Goal: Transaction & Acquisition: Purchase product/service

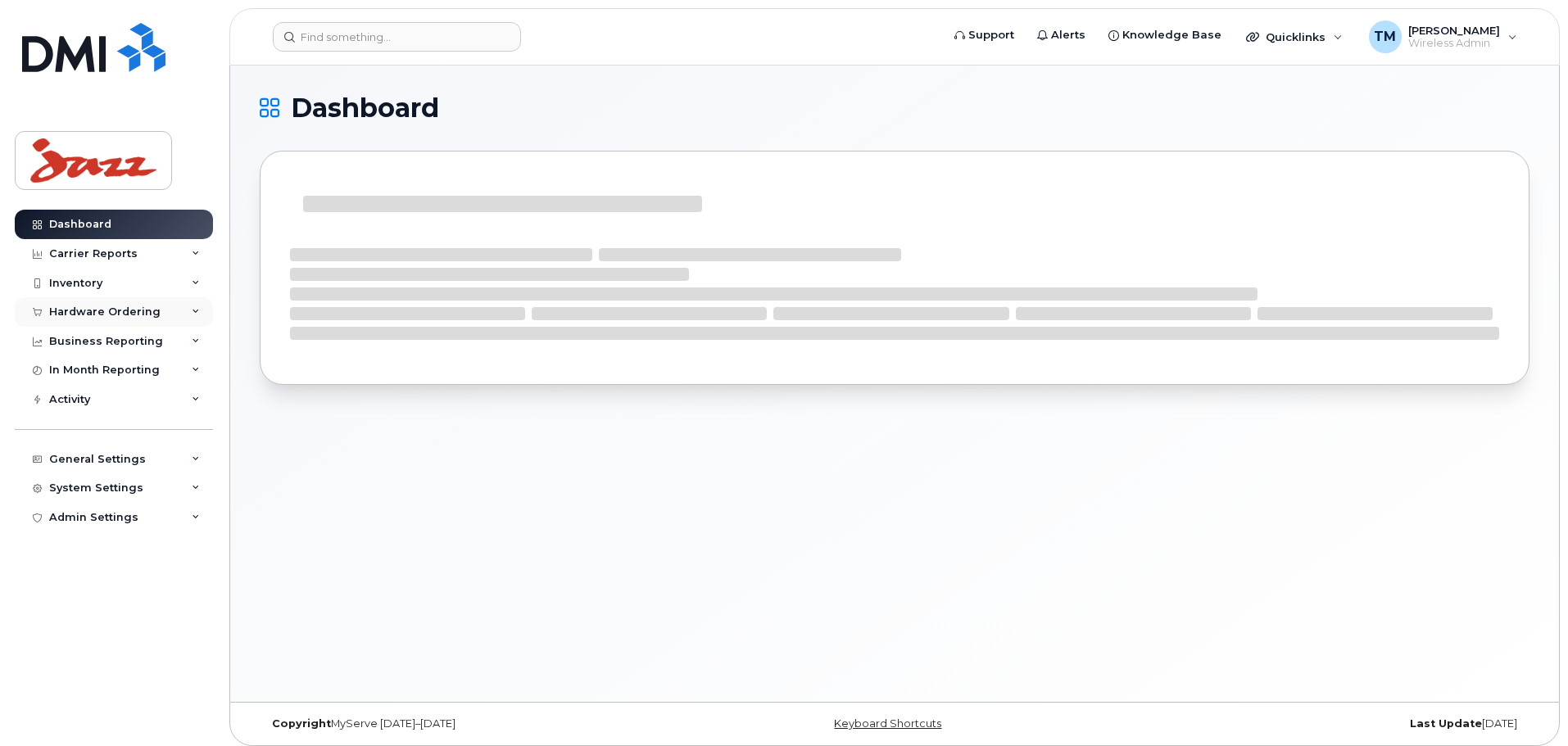
click at [127, 311] on div "Hardware Ordering" at bounding box center [105, 312] width 112 height 13
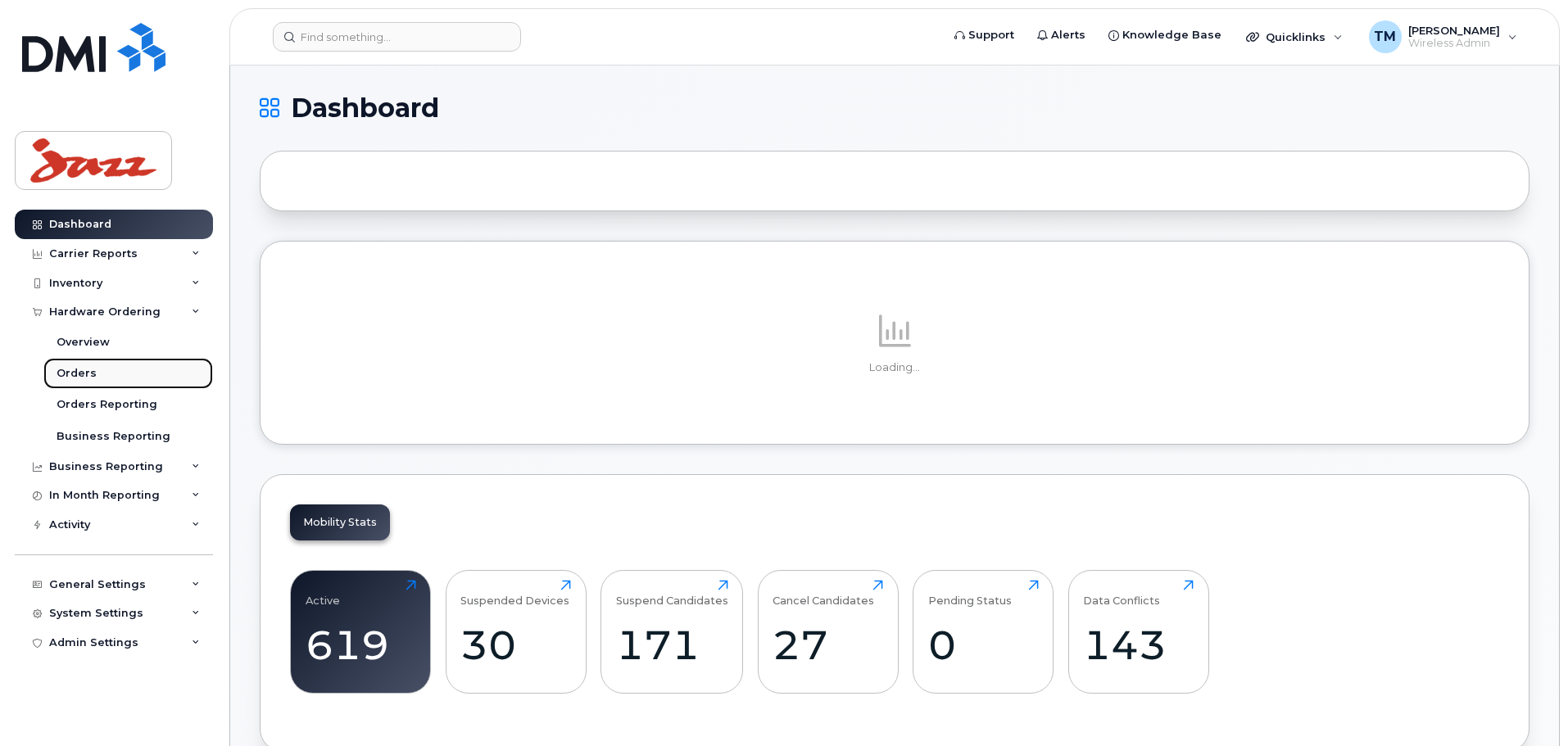
click at [92, 374] on div "Orders" at bounding box center [76, 373] width 40 height 15
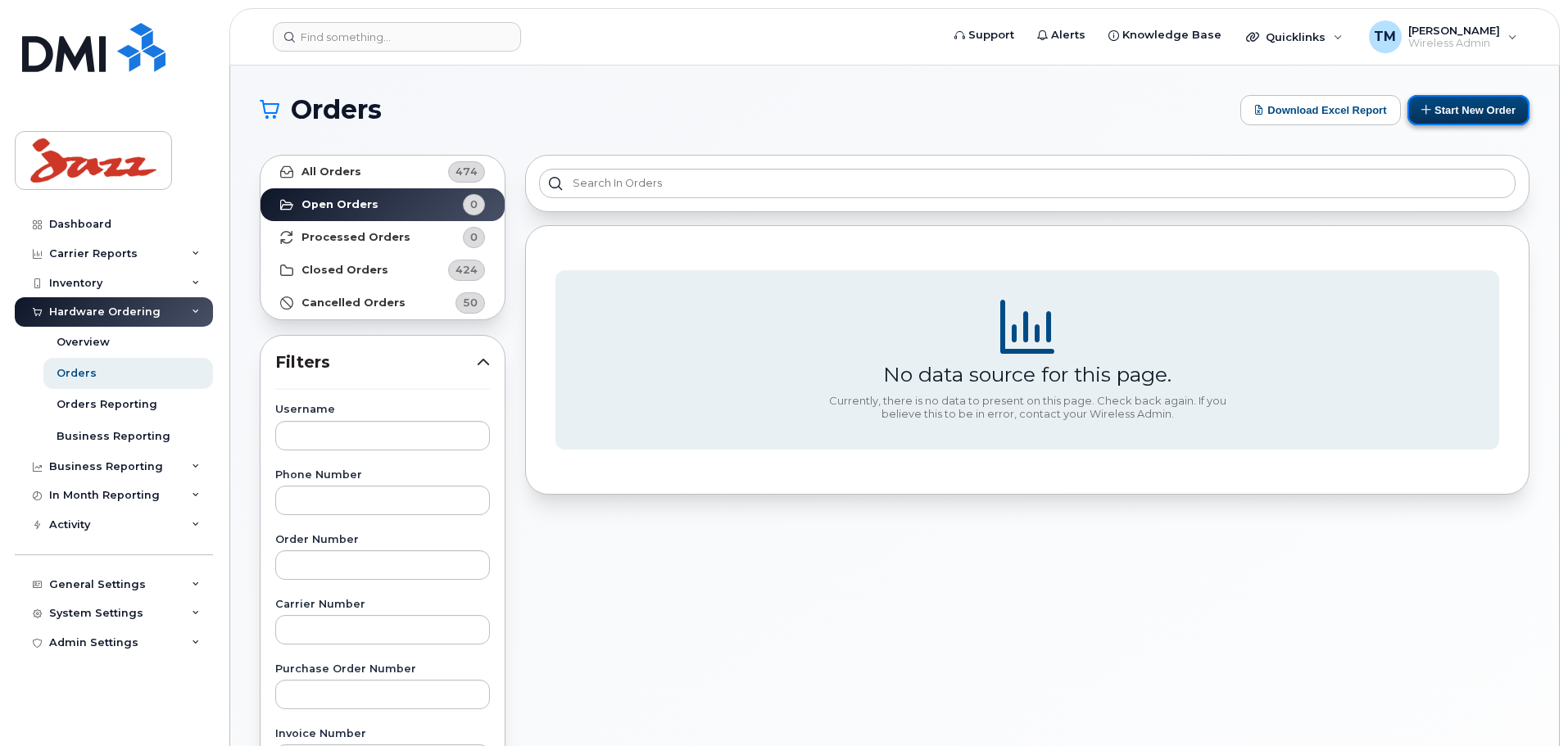
click at [1464, 117] on button "Start New Order" at bounding box center [1468, 110] width 122 height 30
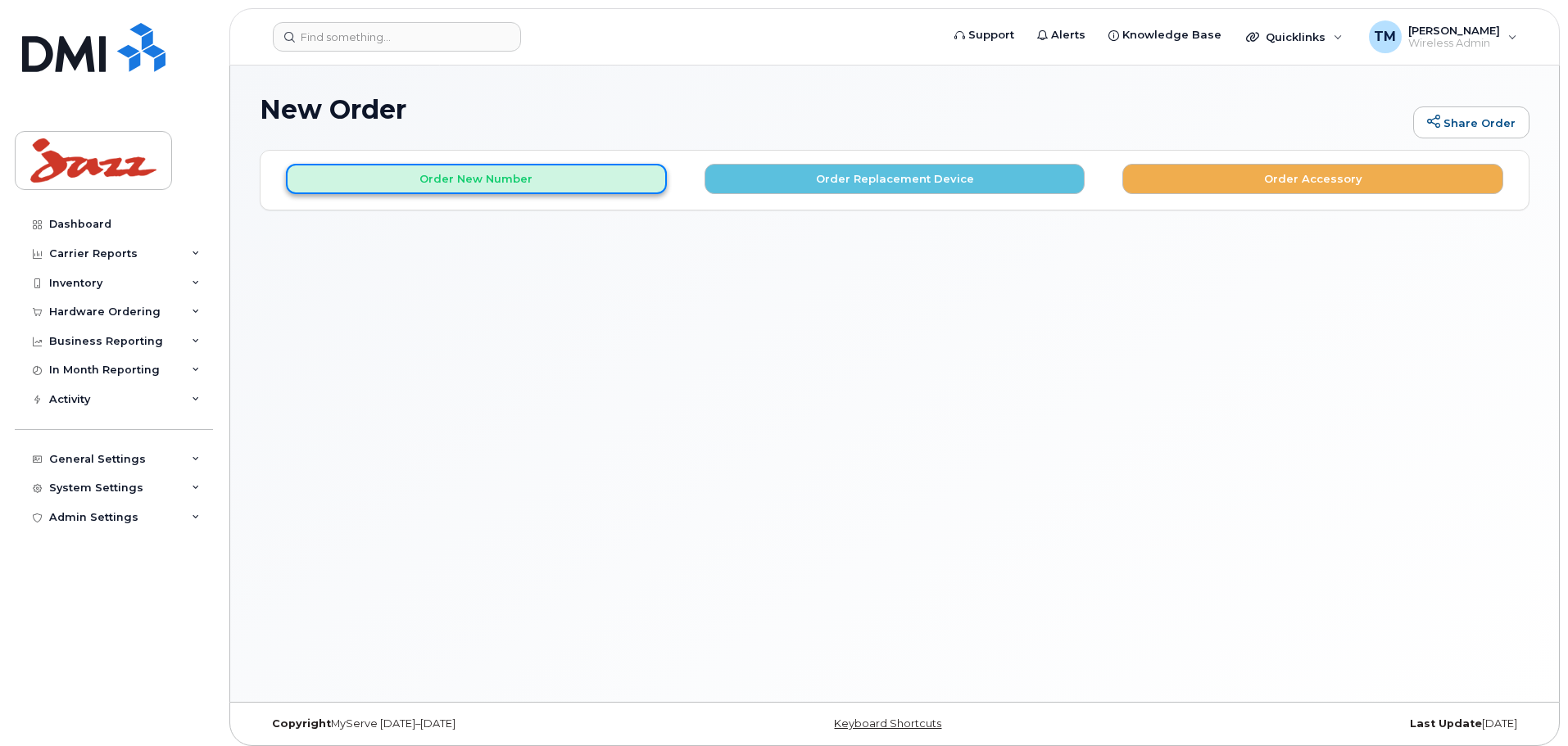
click at [545, 180] on button "Order New Number" at bounding box center [476, 179] width 381 height 30
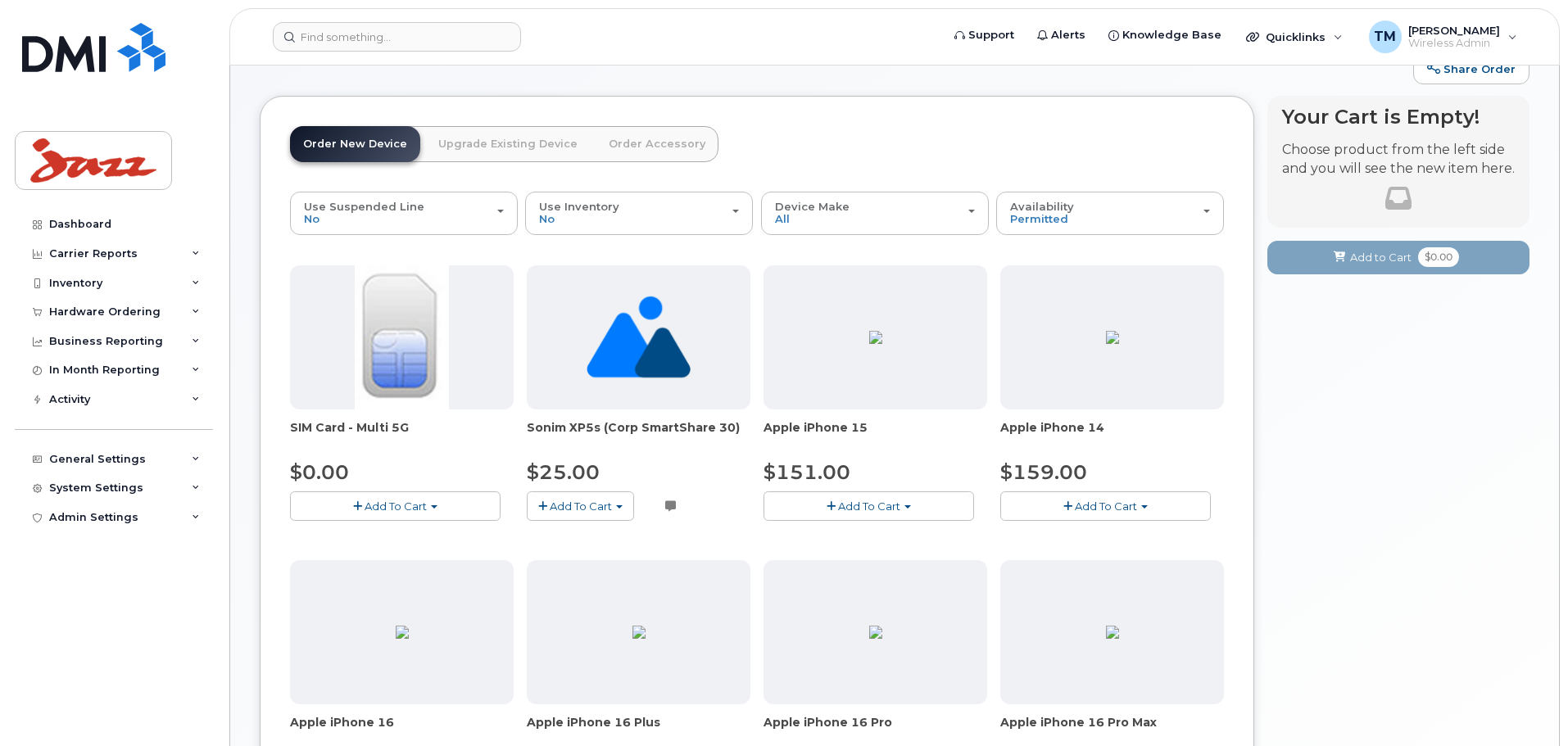
scroll to position [82, 0]
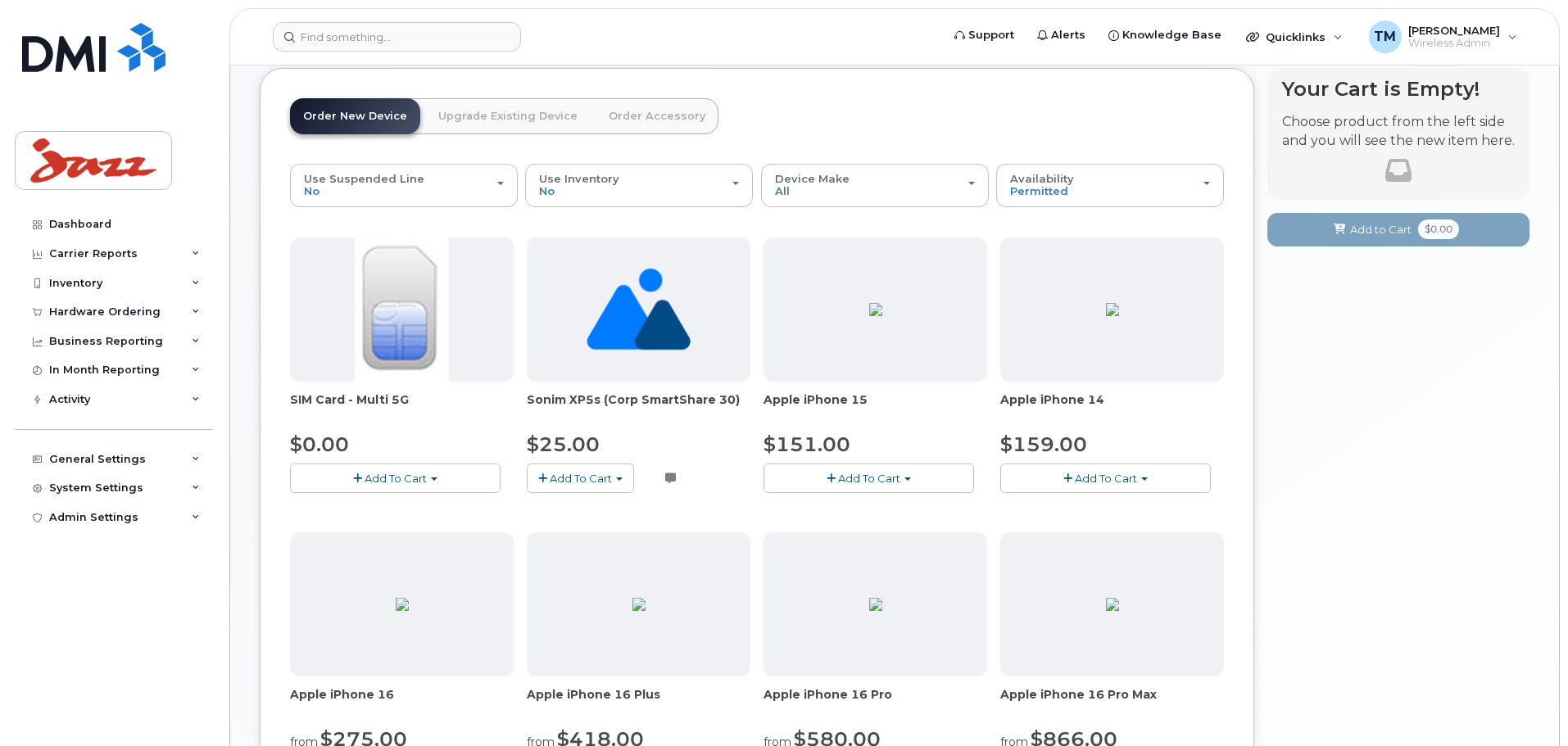
click at [433, 487] on button "Add To Cart" at bounding box center [395, 478] width 210 height 29
click at [442, 348] on img at bounding box center [401, 309] width 94 height 144
click at [432, 490] on button "Add To Cart" at bounding box center [395, 478] width 210 height 29
click at [415, 509] on link "$0.00 - New Activation" at bounding box center [372, 509] width 156 height 21
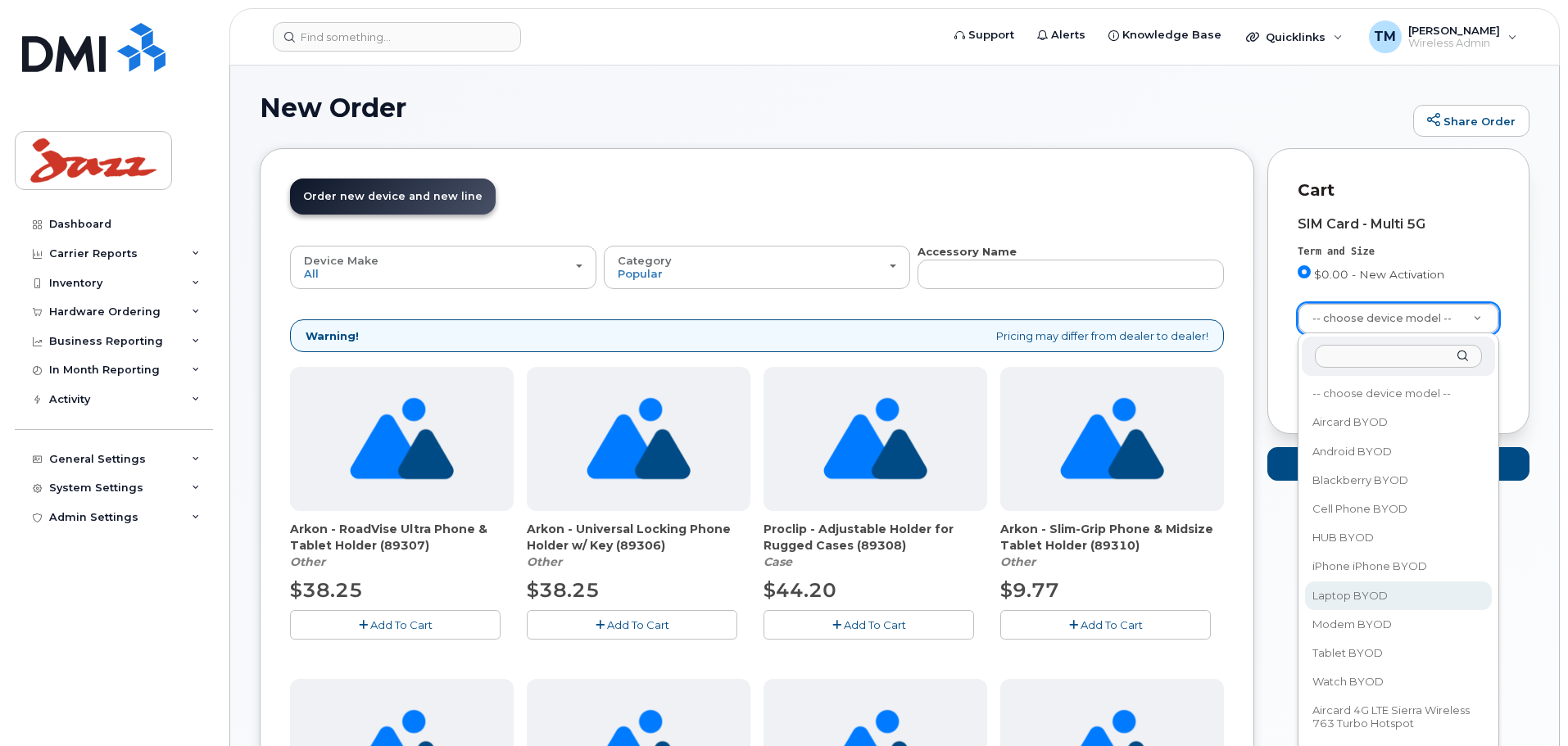
scroll to position [0, 0]
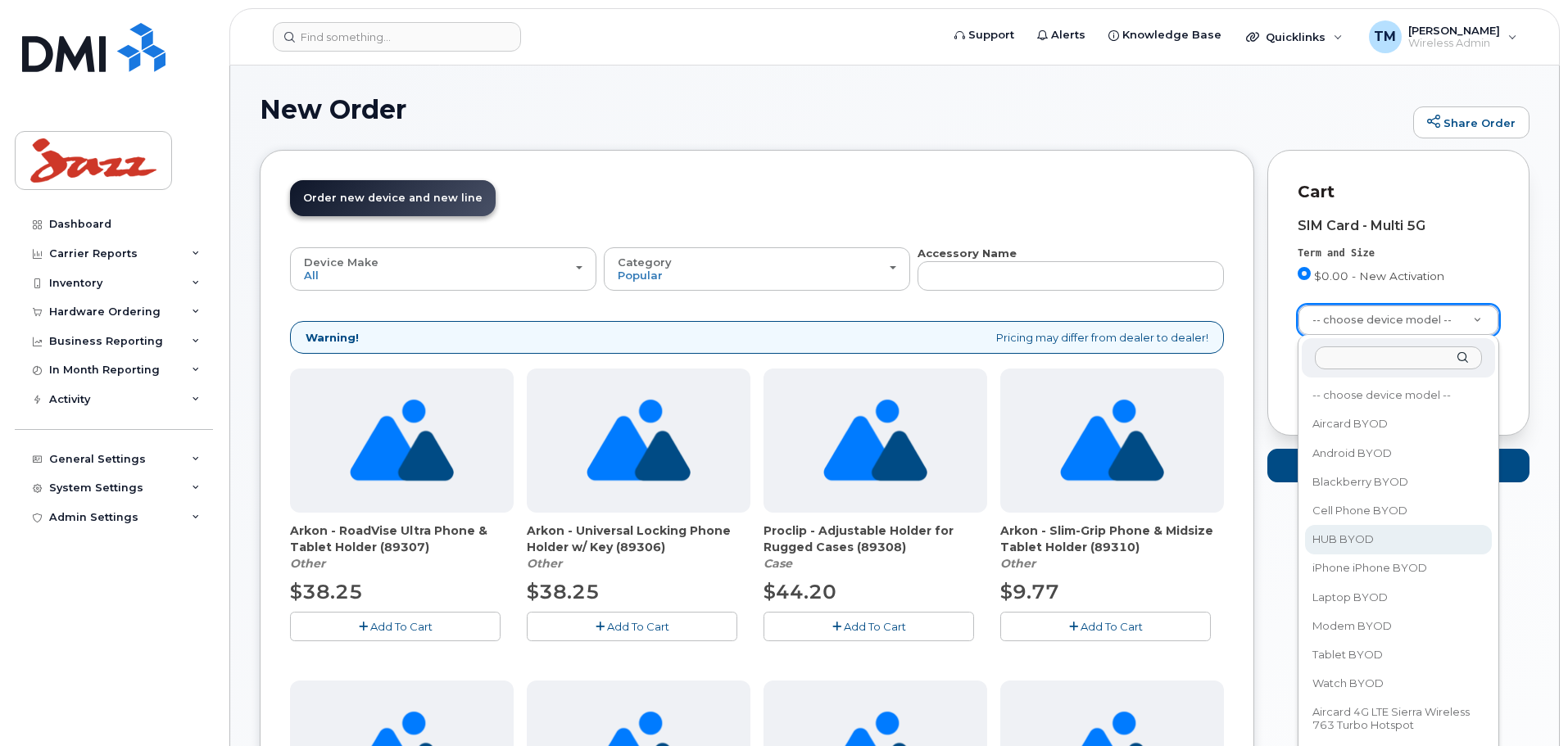
select select "2669"
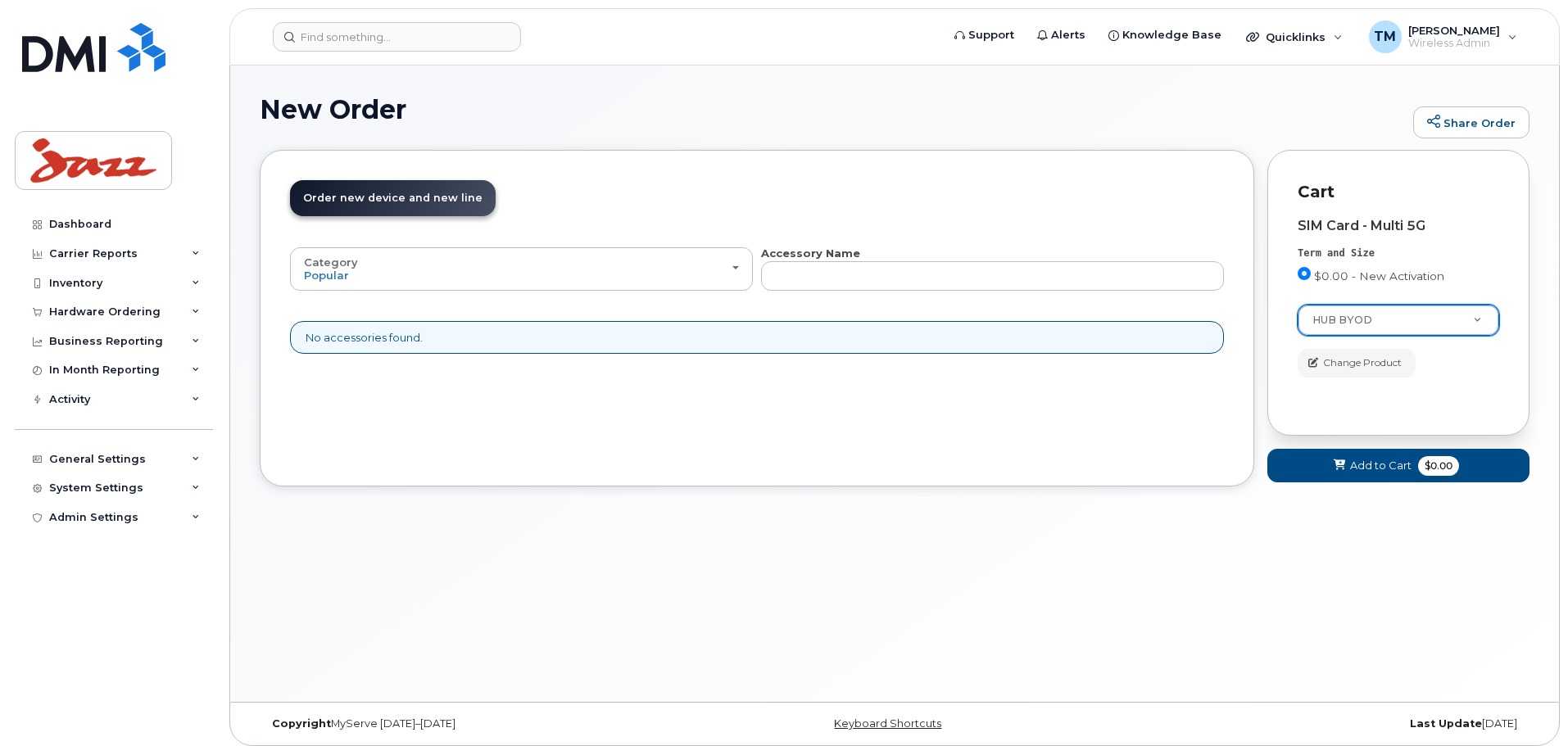
click at [754, 118] on h1 "New Order" at bounding box center [832, 109] width 1145 height 29
click at [364, 34] on input at bounding box center [397, 37] width 248 height 30
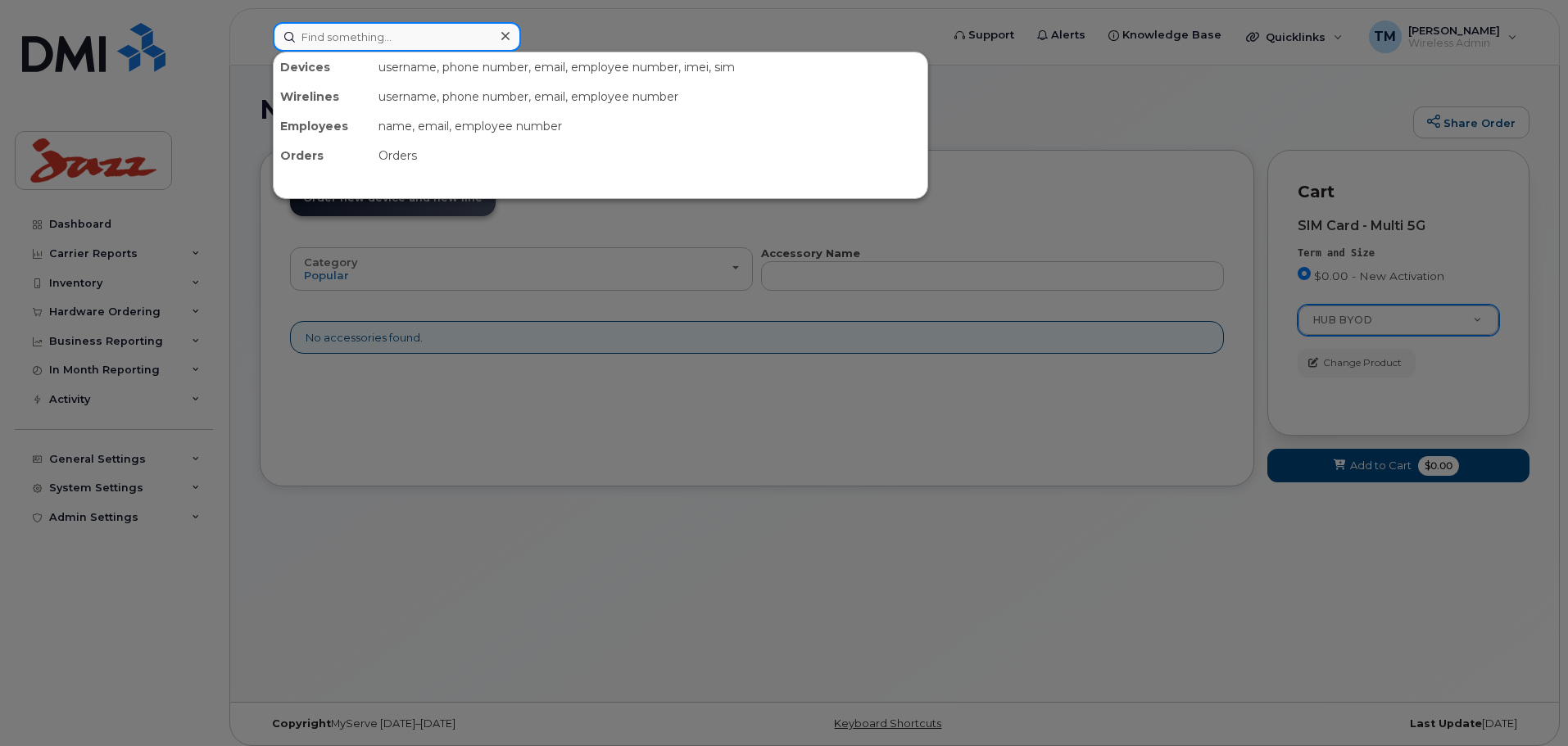
paste input "9022190462"
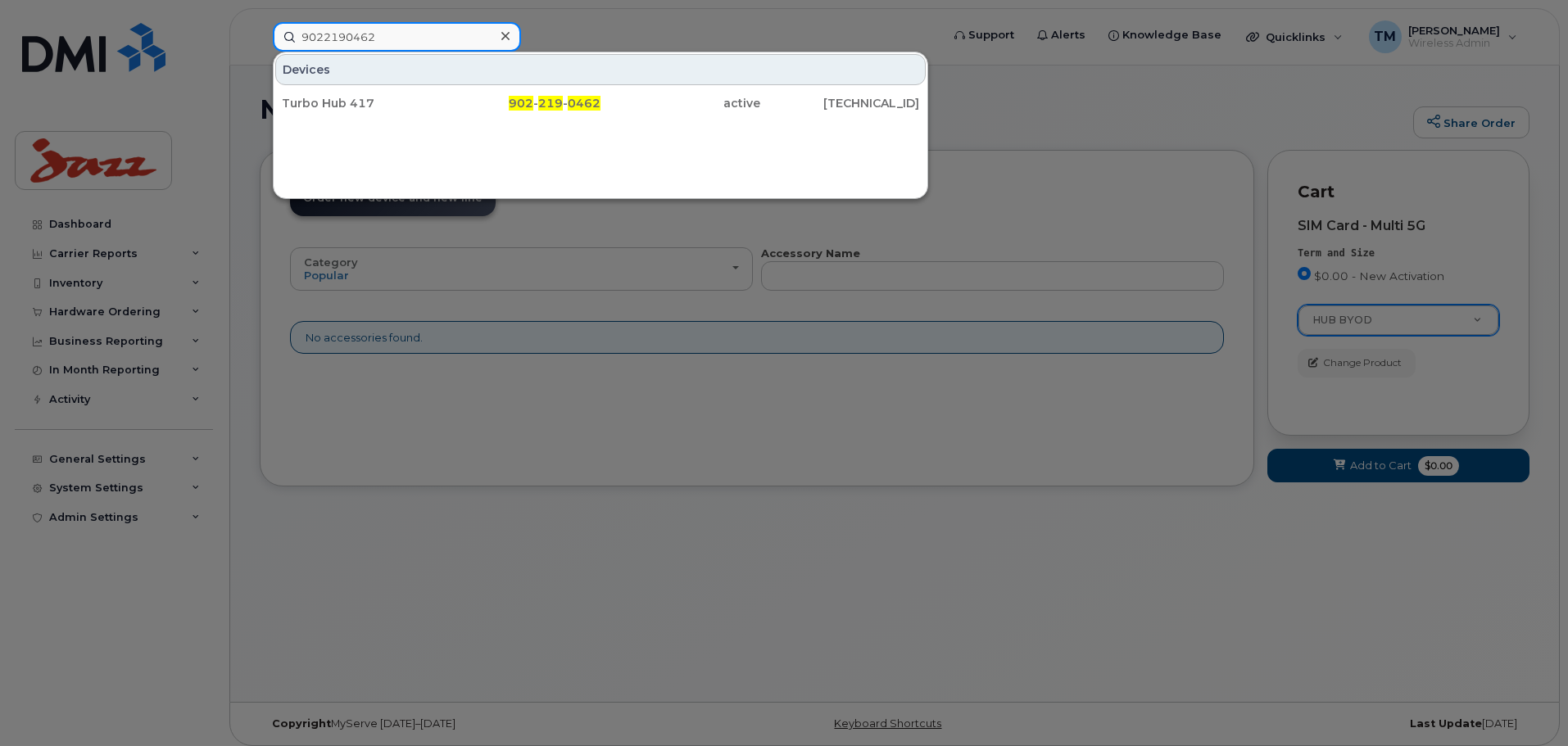
type input "9022190462"
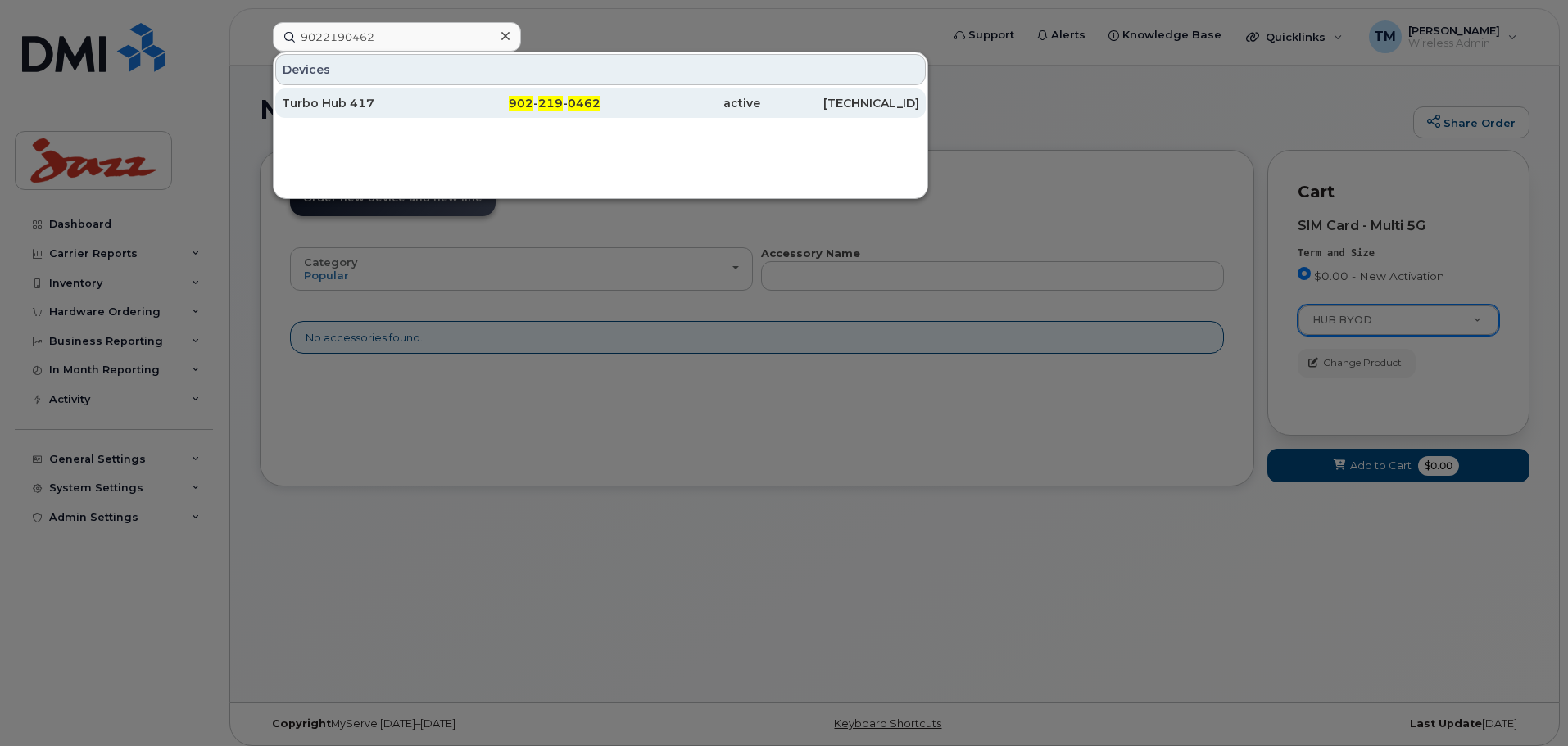
drag, startPoint x: 396, startPoint y: 112, endPoint x: 400, endPoint y: 103, distance: 9.8
click at [400, 103] on div "Turbo Hub 417" at bounding box center [361, 103] width 160 height 16
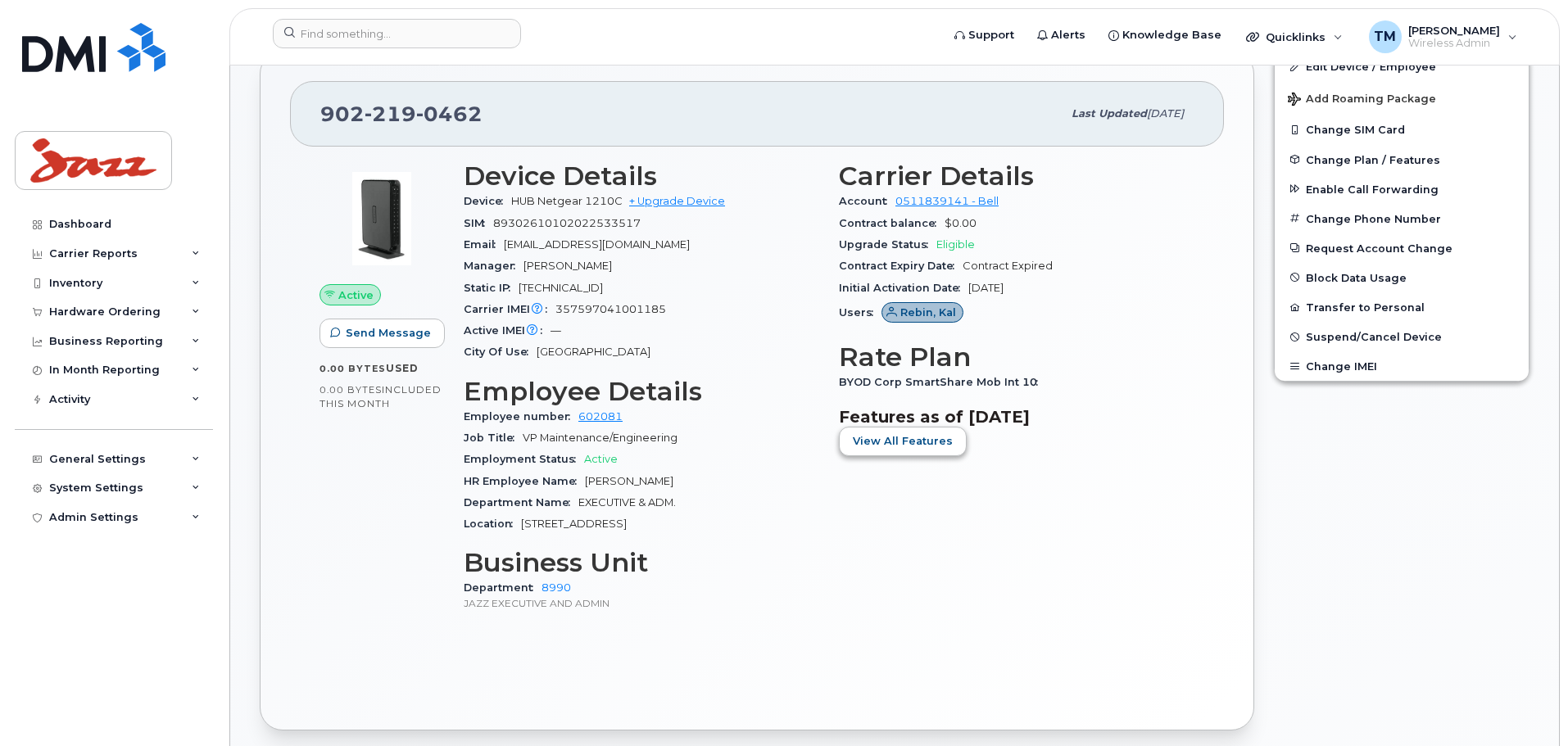
scroll to position [410, 0]
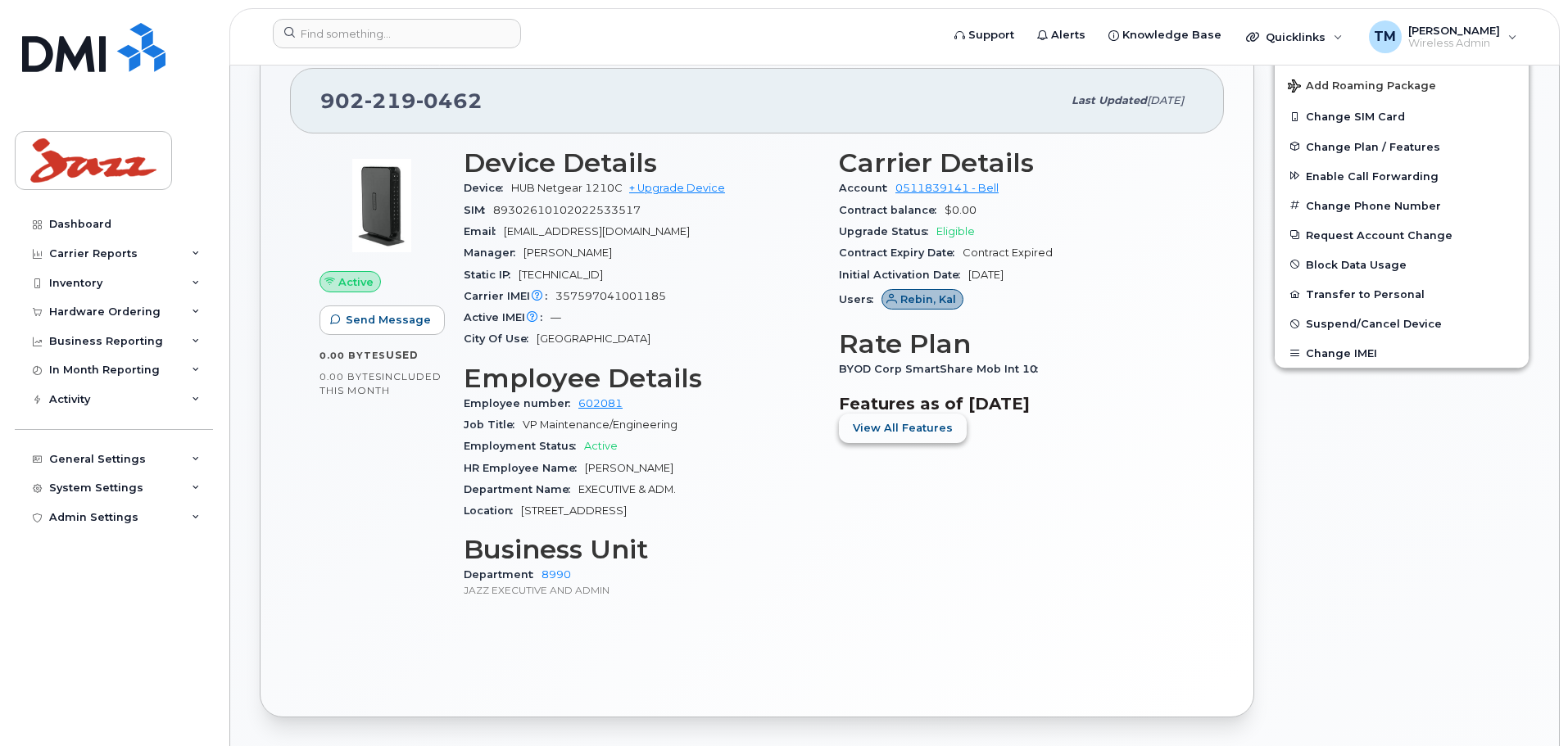
click at [869, 429] on span "View All Features" at bounding box center [903, 428] width 100 height 16
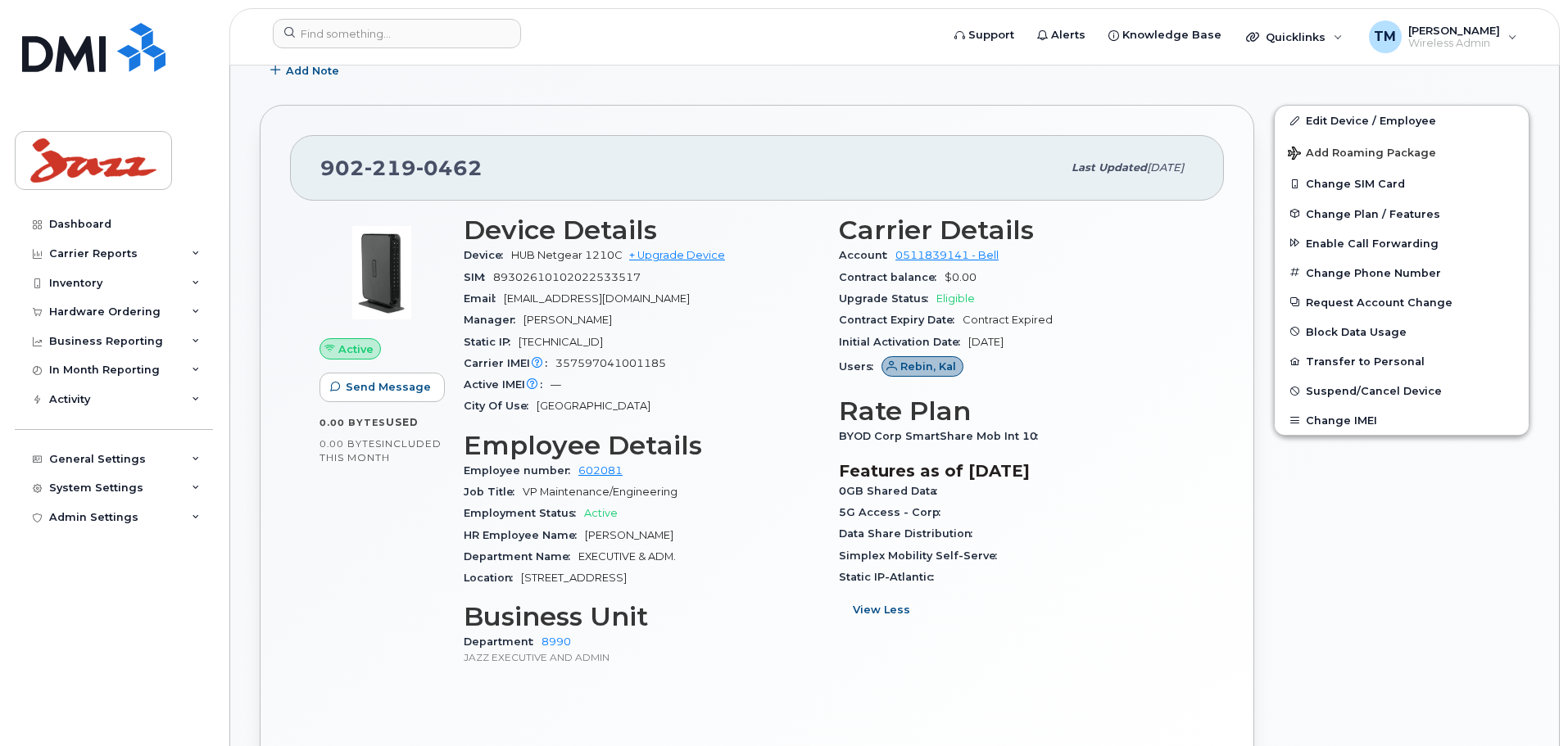
scroll to position [0, 0]
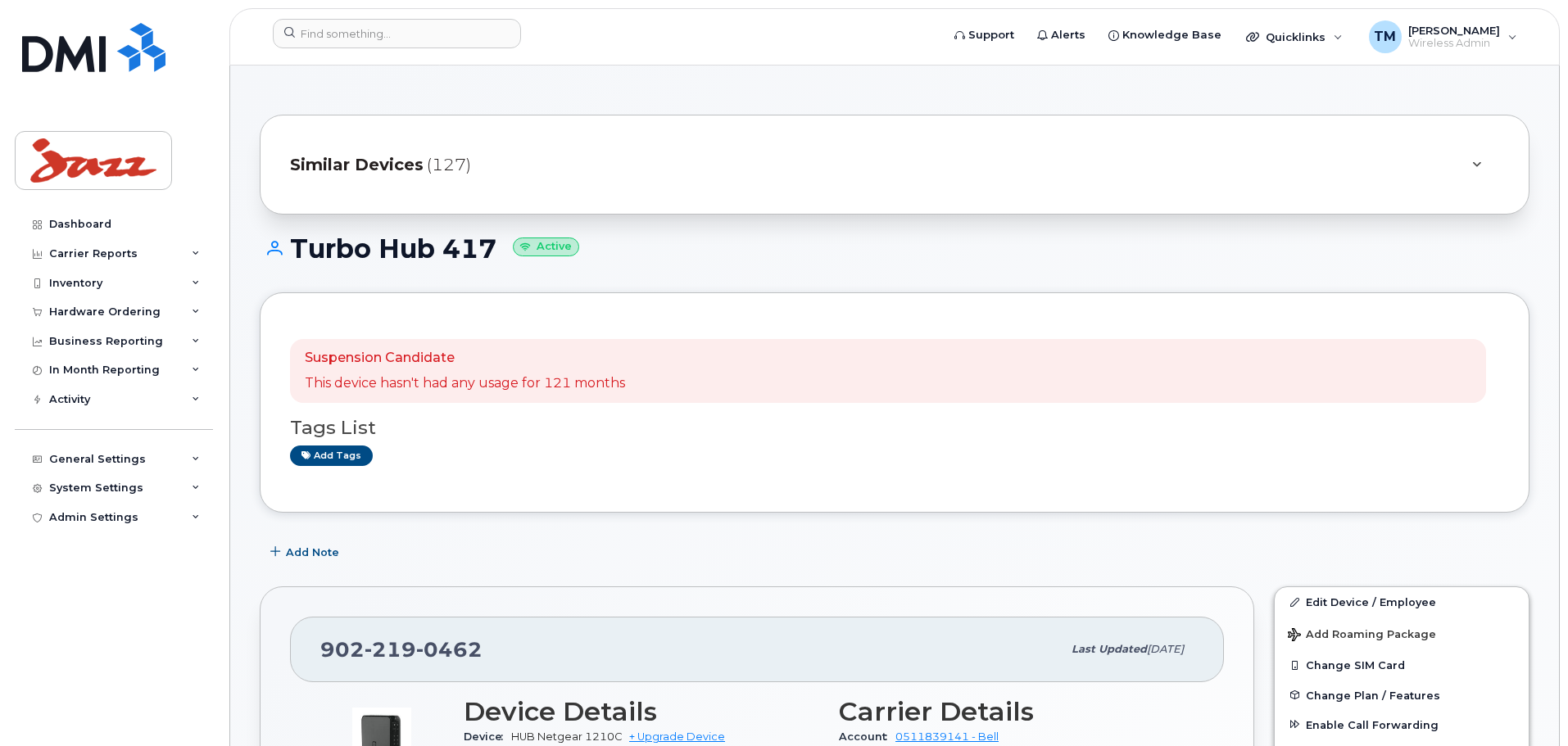
drag, startPoint x: 1171, startPoint y: 167, endPoint x: 1155, endPoint y: 167, distance: 16.0
click at [1171, 165] on div "Similar Devices (127)" at bounding box center [871, 165] width 1163 height 39
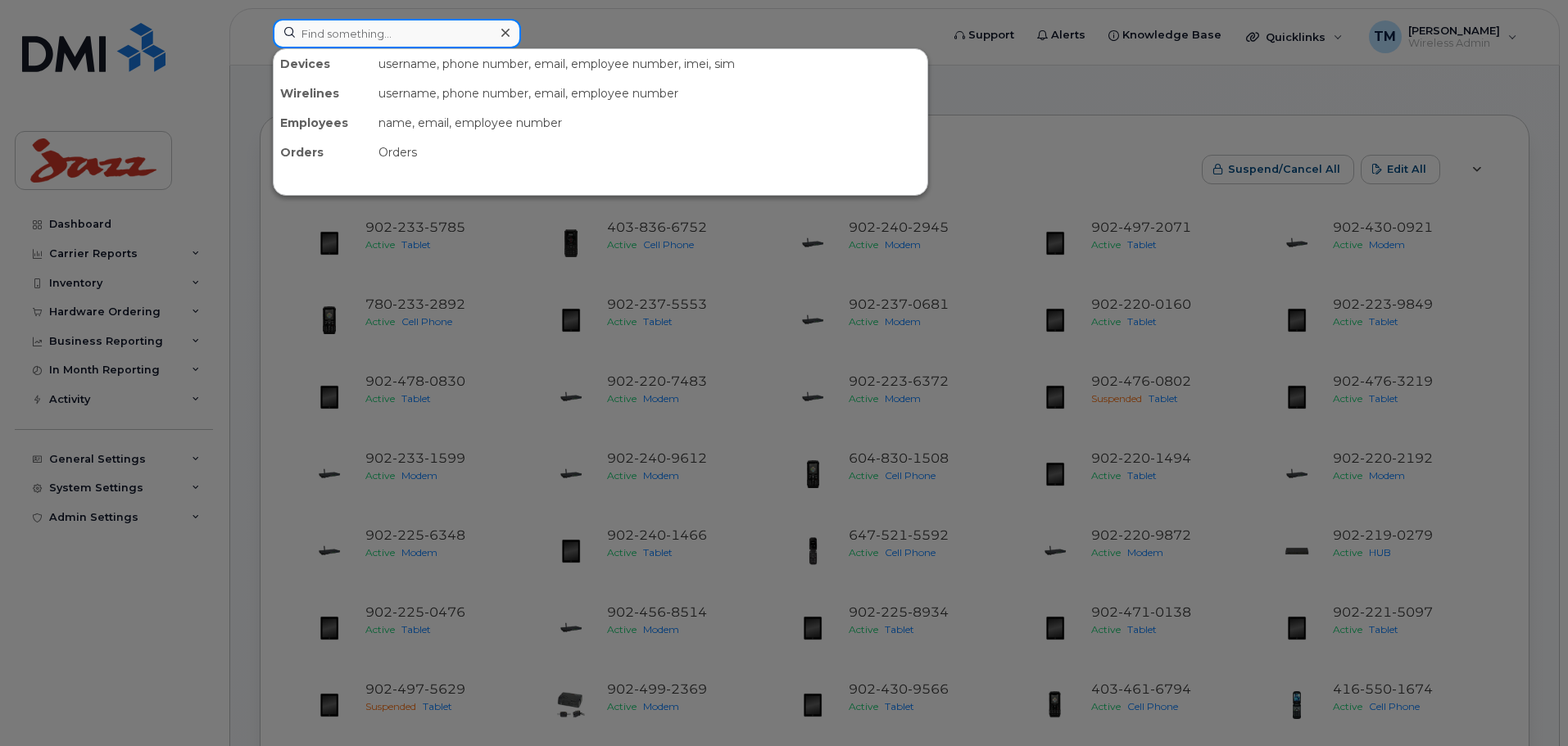
click at [411, 39] on input at bounding box center [397, 34] width 248 height 30
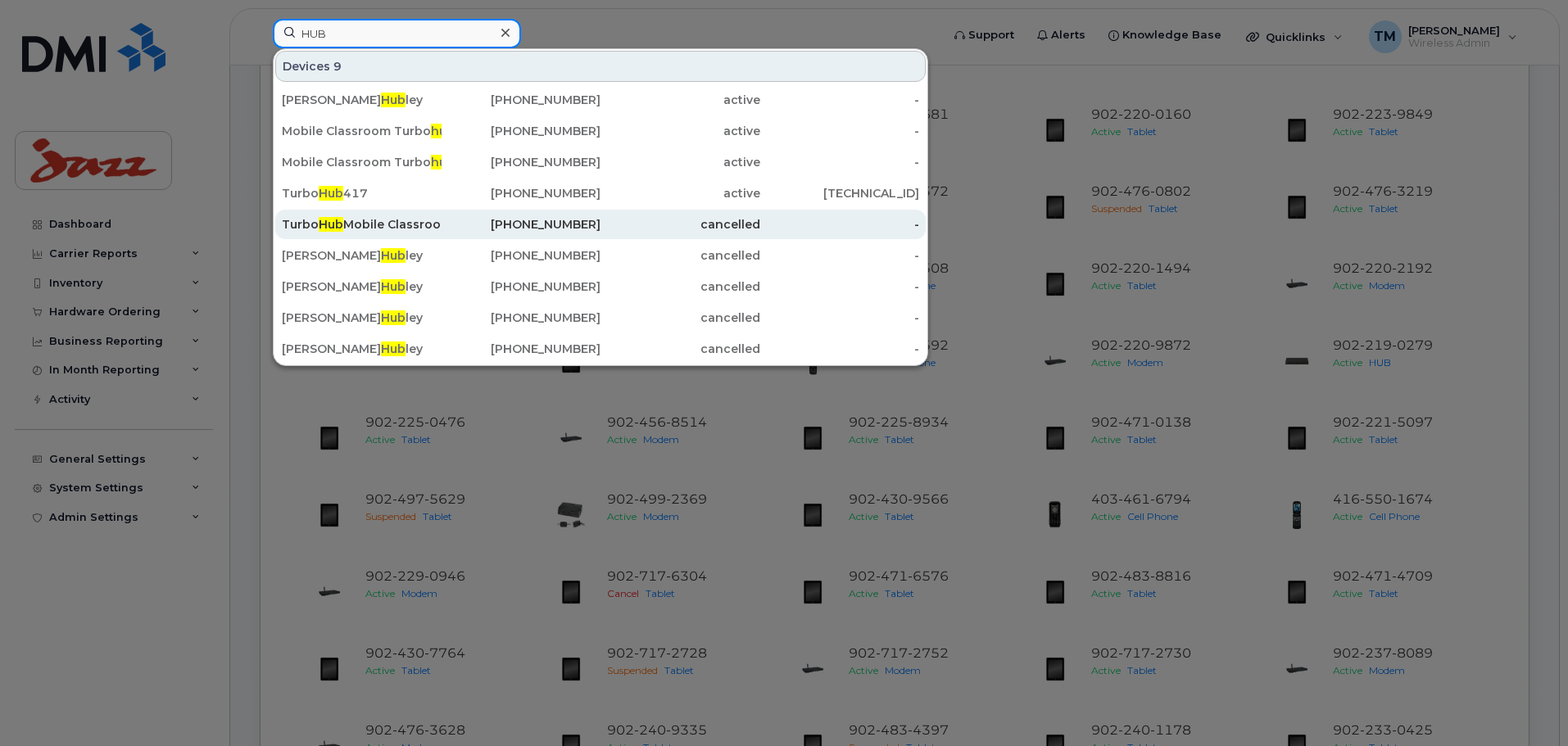
scroll to position [82, 0]
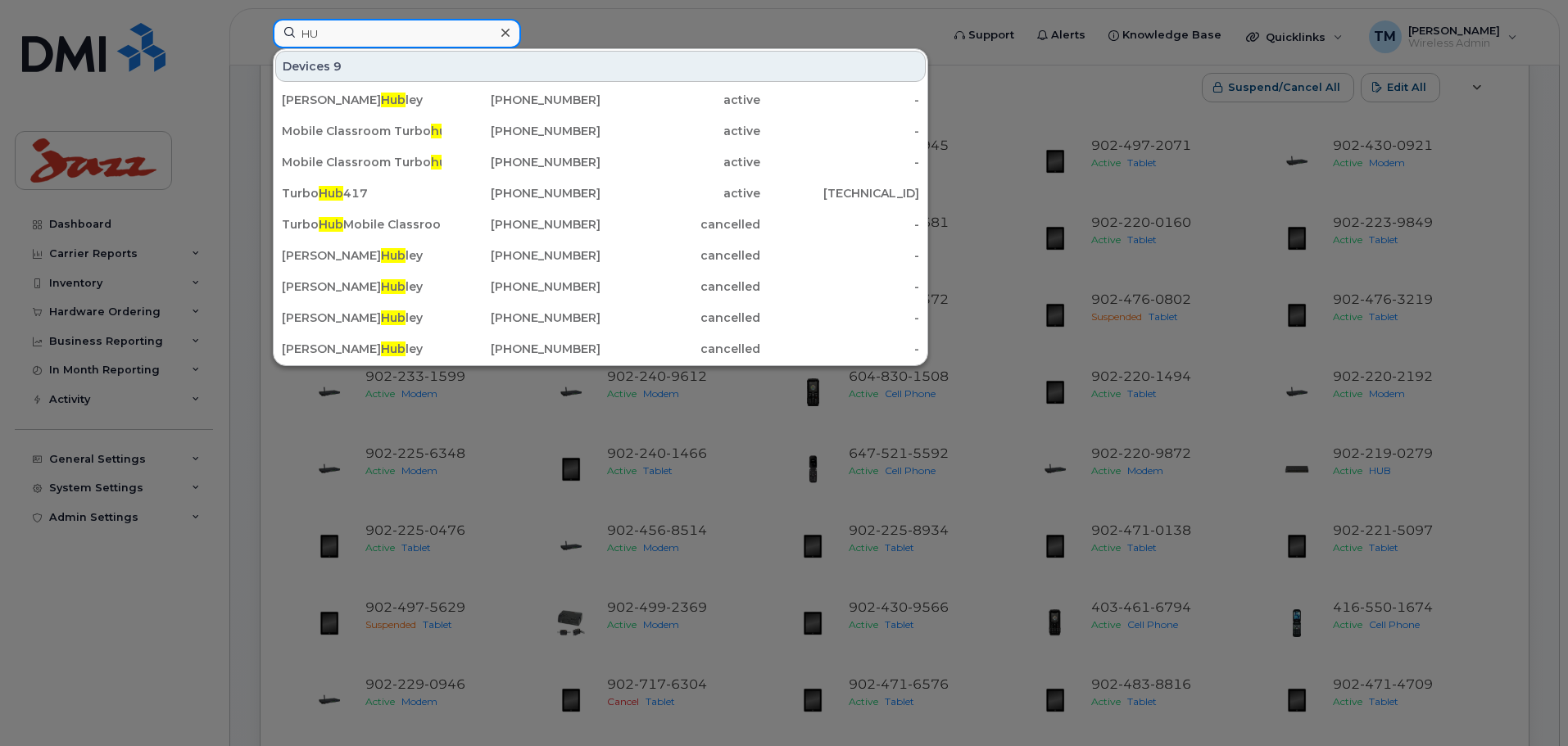
type input "H"
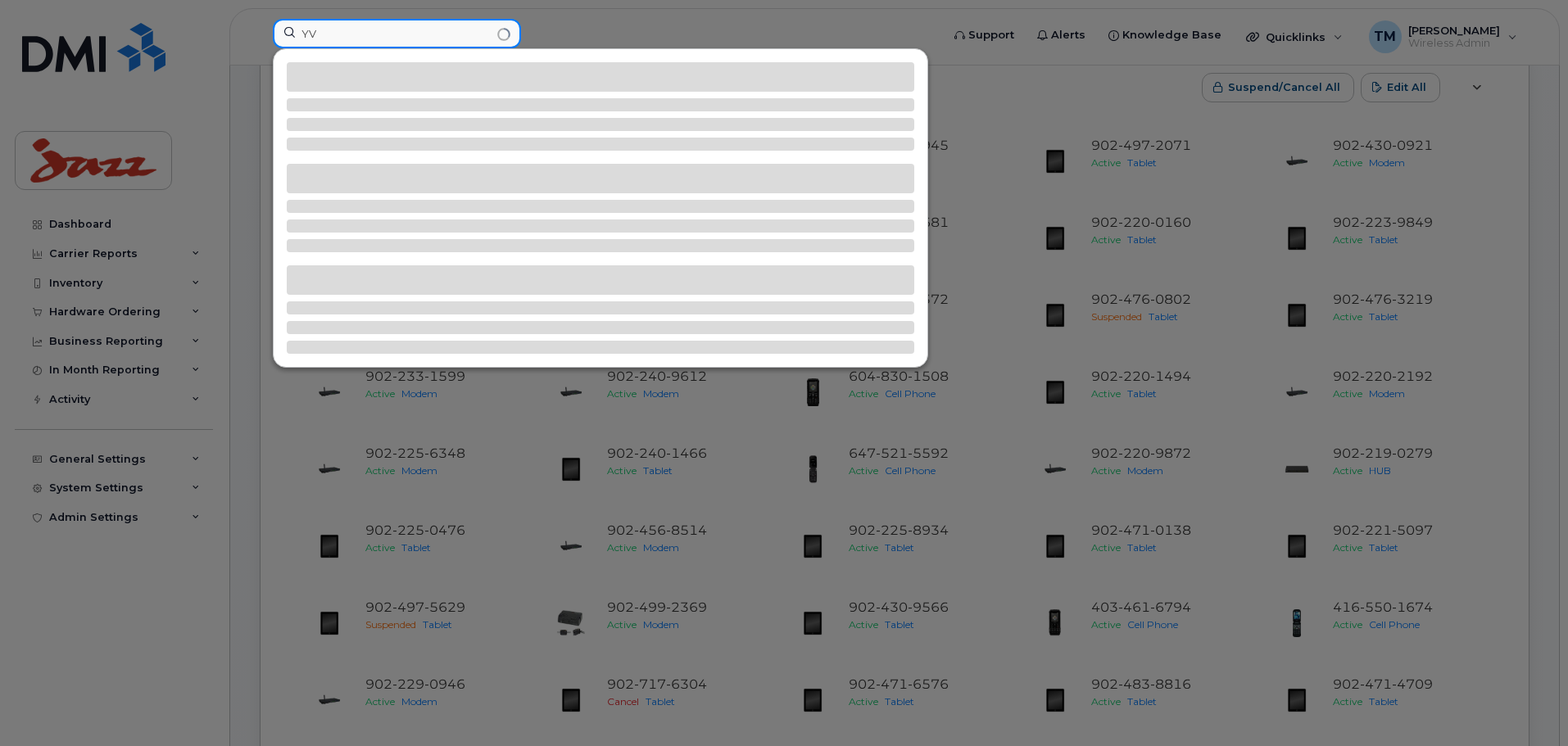
type input "Y"
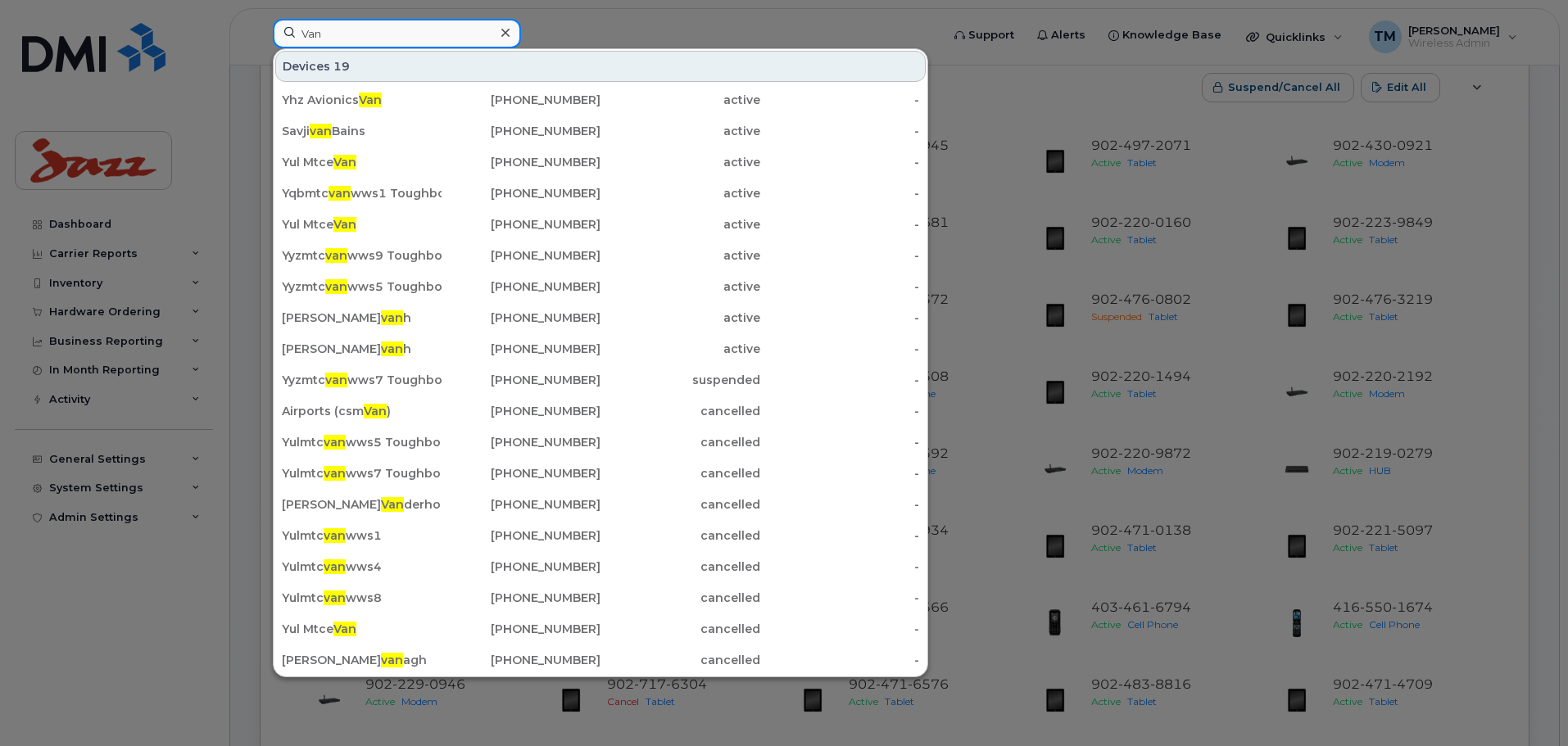
type input "Van"
click at [508, 33] on icon at bounding box center [506, 33] width 8 height 13
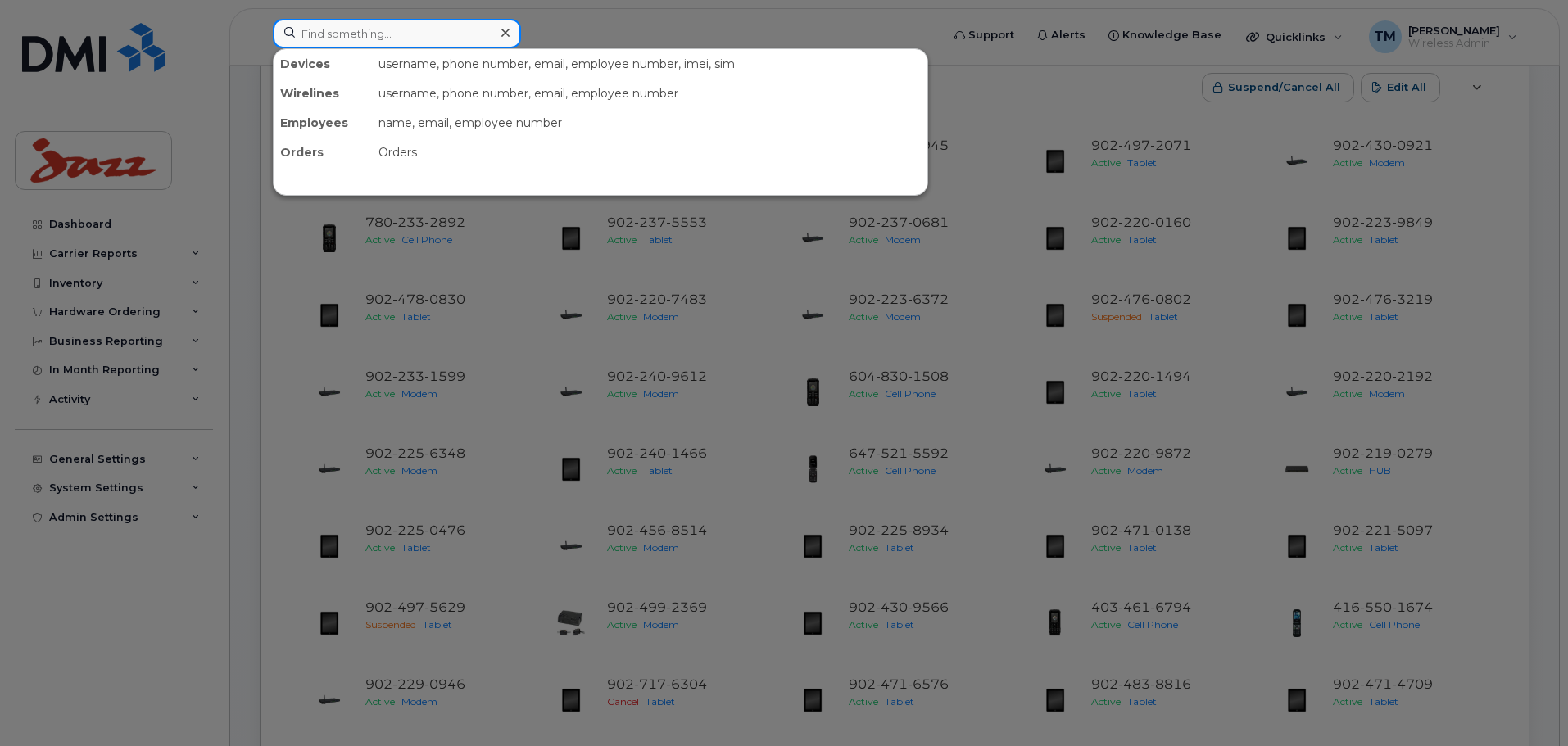
click at [449, 30] on input at bounding box center [397, 34] width 248 height 30
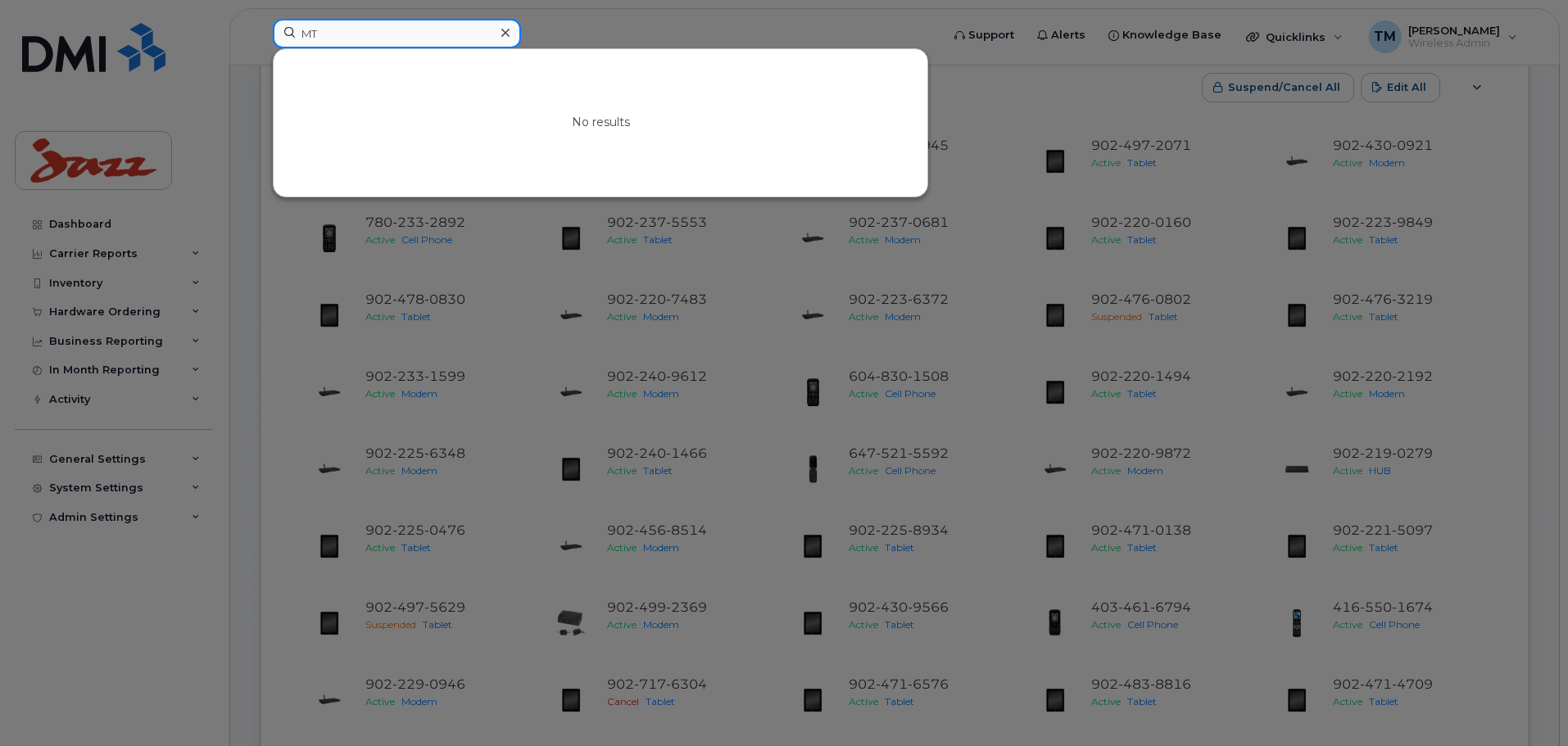
type input "M"
click at [607, 13] on div at bounding box center [784, 373] width 1568 height 746
click at [381, 33] on input at bounding box center [397, 34] width 248 height 30
paste input "SV 331"
type input "SV 331"
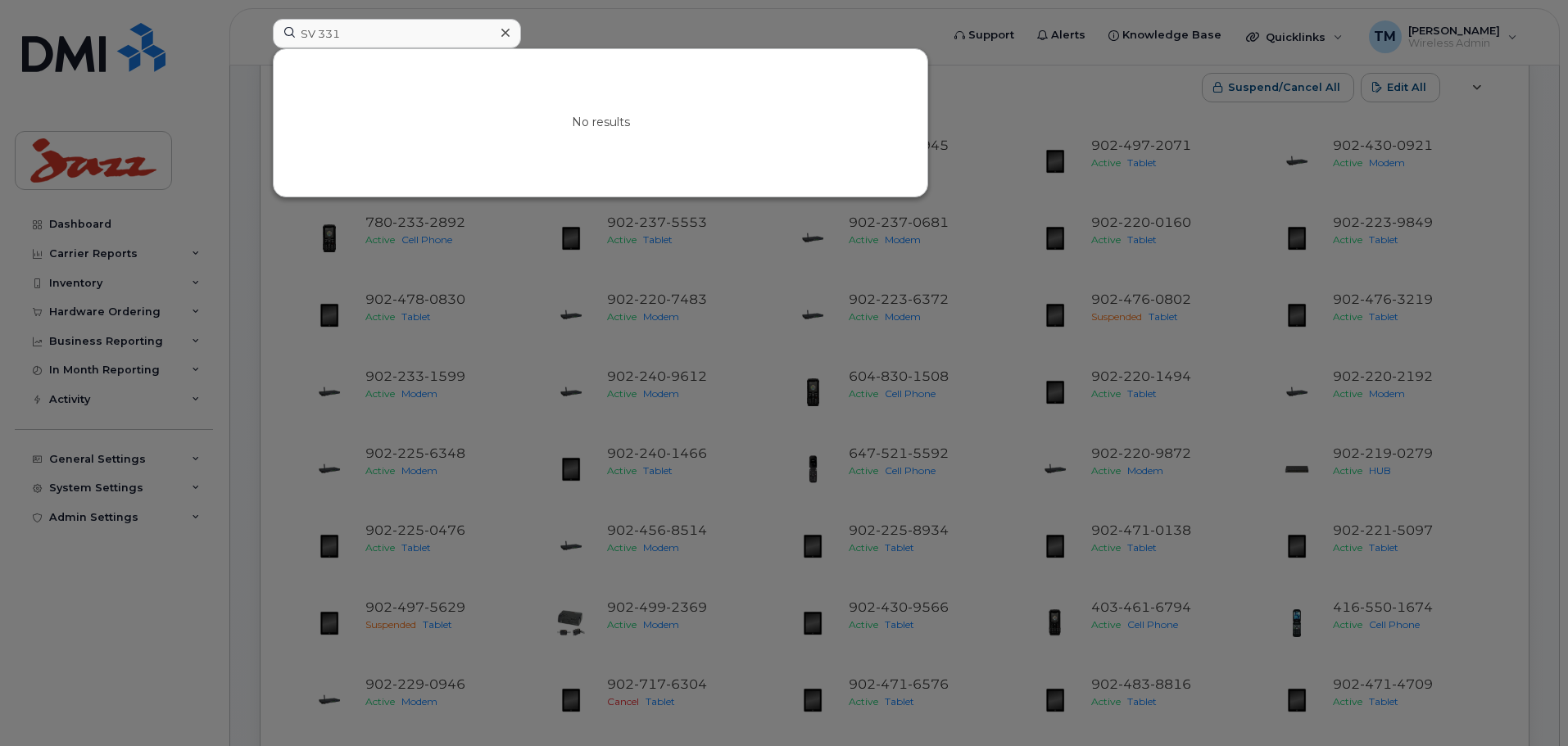
click at [513, 34] on div at bounding box center [505, 33] width 24 height 24
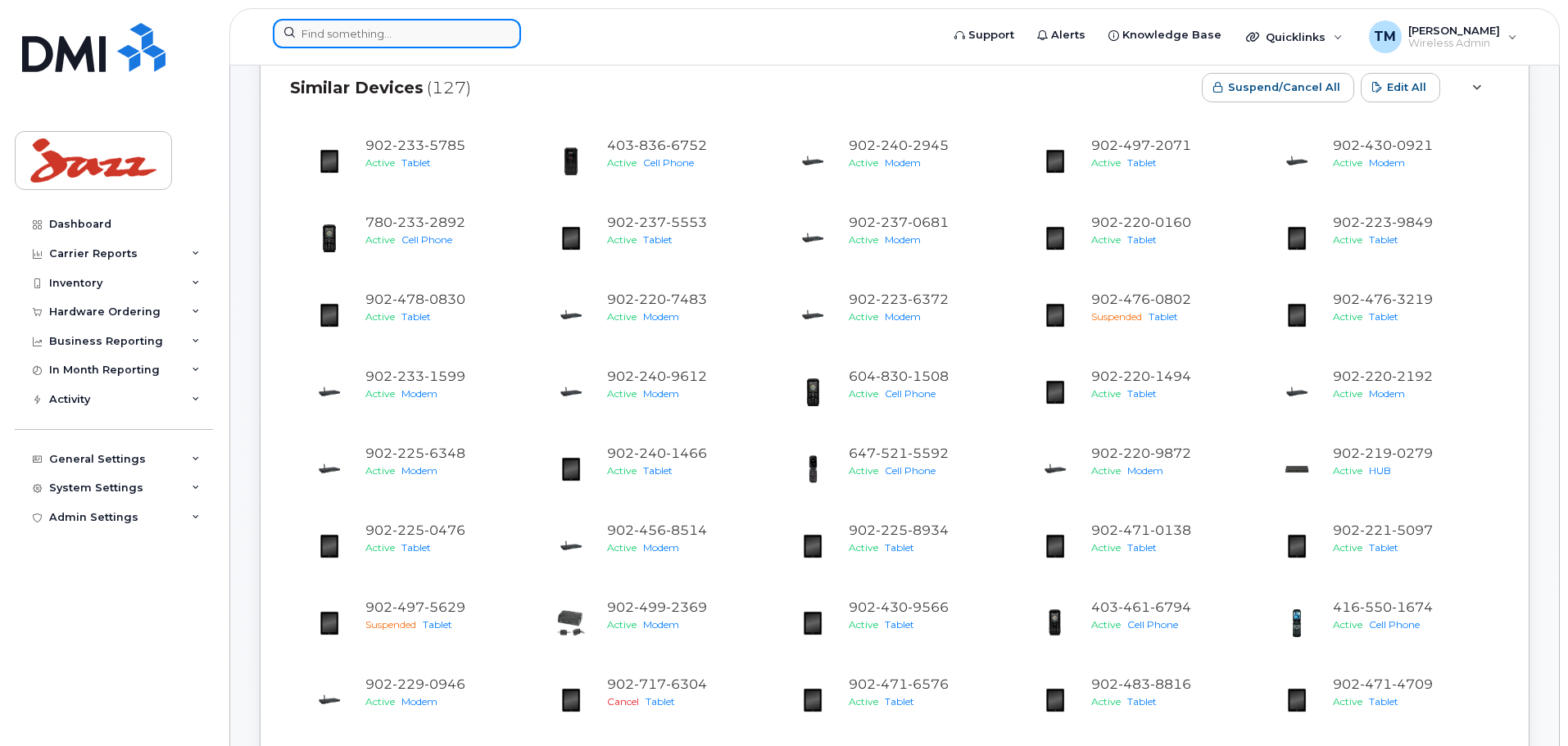
click at [401, 41] on input at bounding box center [397, 34] width 248 height 30
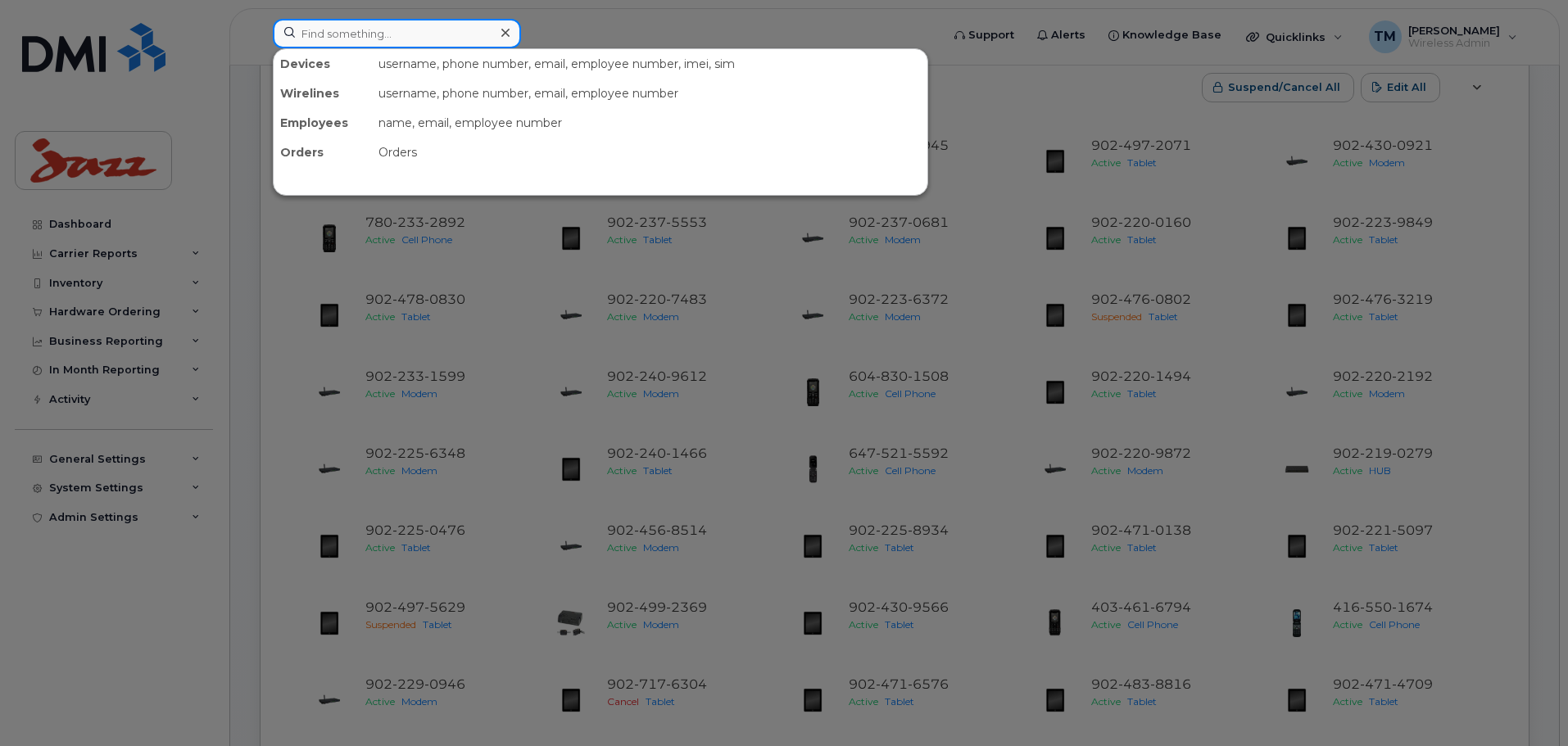
paste input "YVRMTCVAN3"
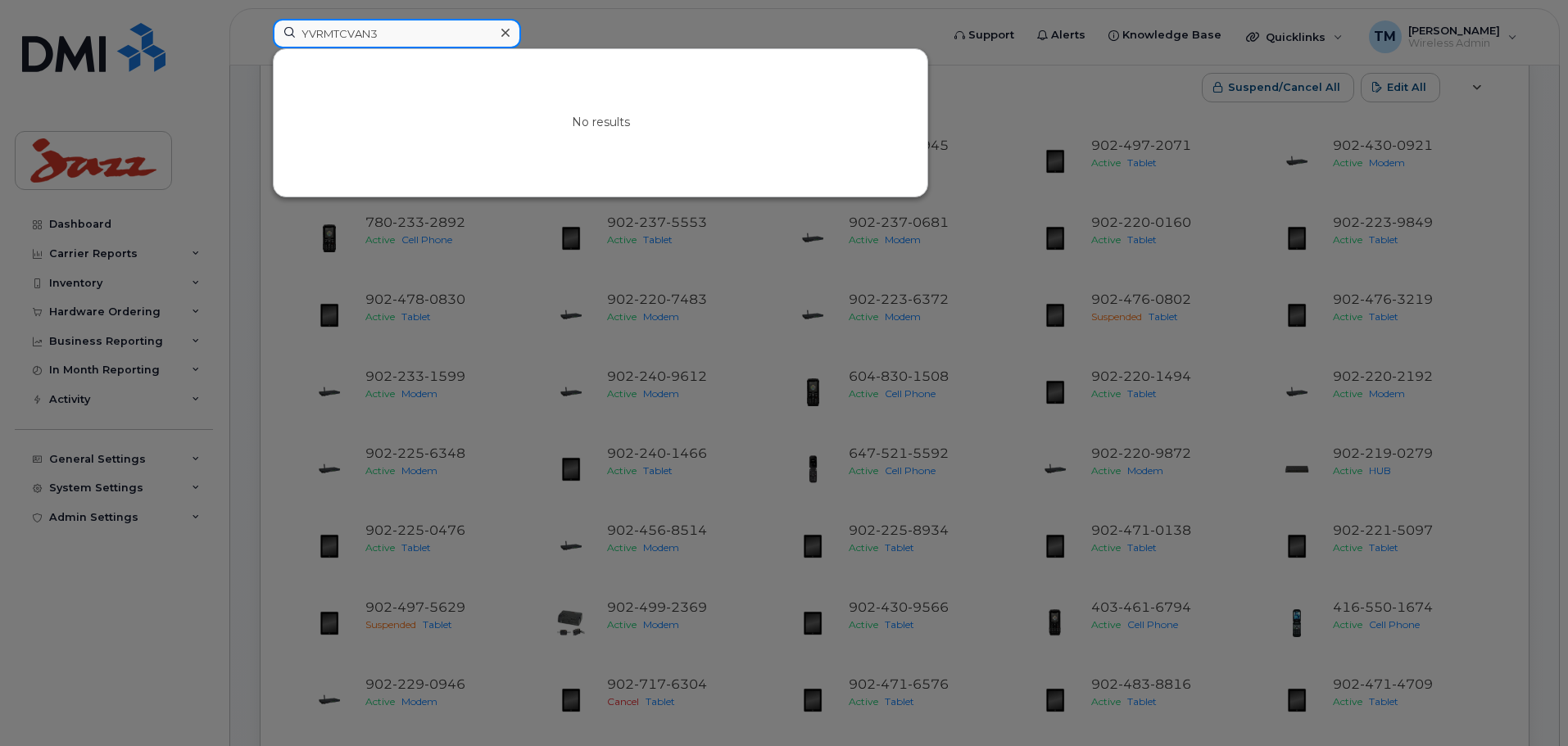
type input "YVRMTCVAN3"
